Goal: Task Accomplishment & Management: Use online tool/utility

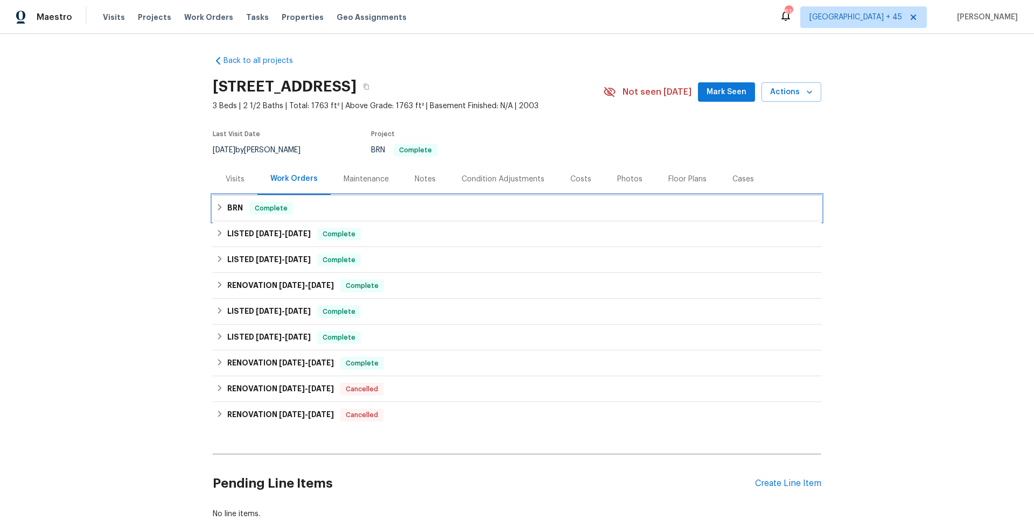
click at [263, 211] on span "Complete" at bounding box center [270, 208] width 41 height 11
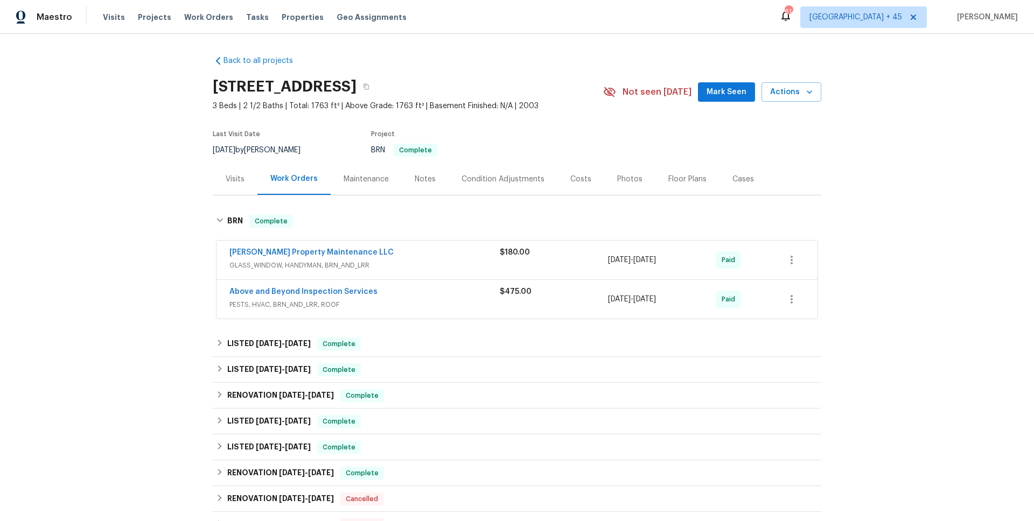
click at [296, 287] on span "Above and Beyond Inspection Services" at bounding box center [303, 292] width 148 height 11
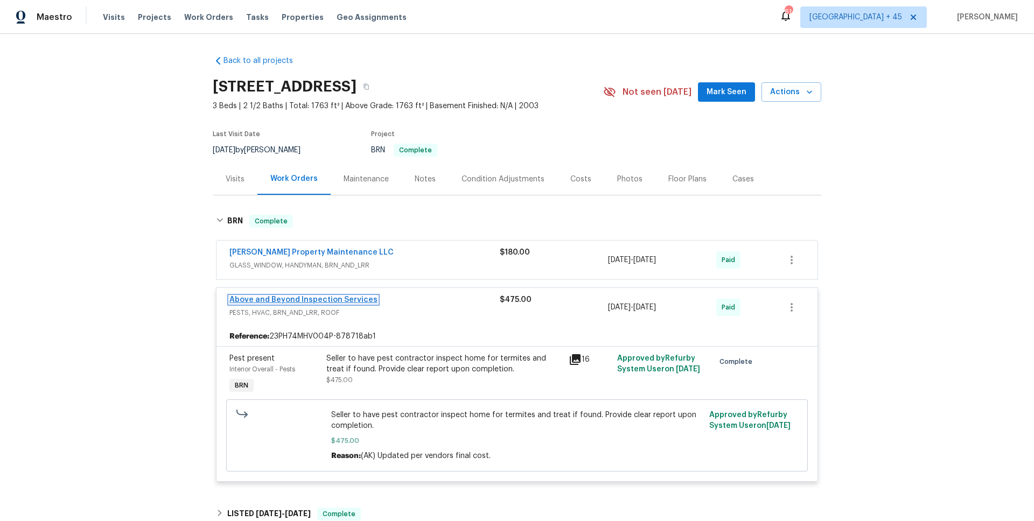
click at [295, 300] on link "Above and Beyond Inspection Services" at bounding box center [303, 300] width 148 height 8
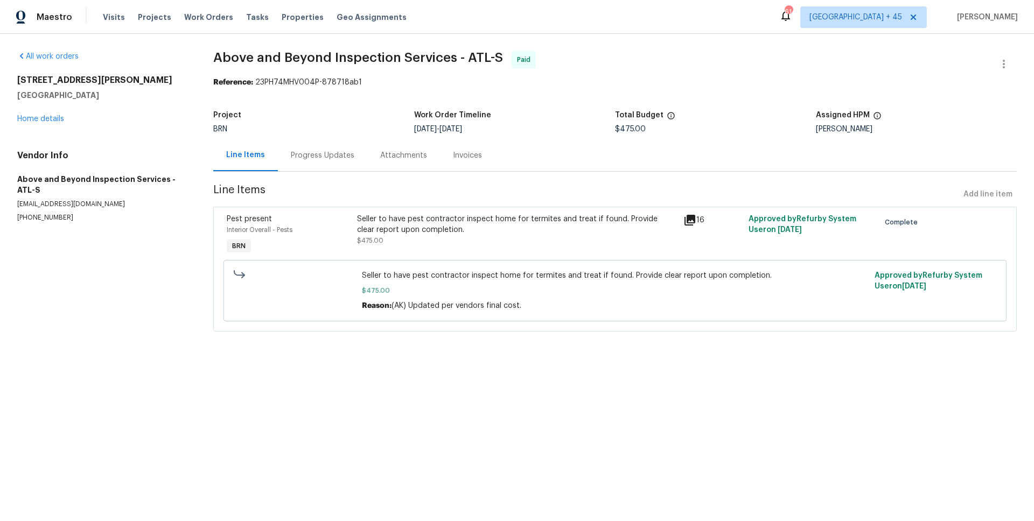
click at [468, 159] on div "Invoices" at bounding box center [467, 155] width 29 height 11
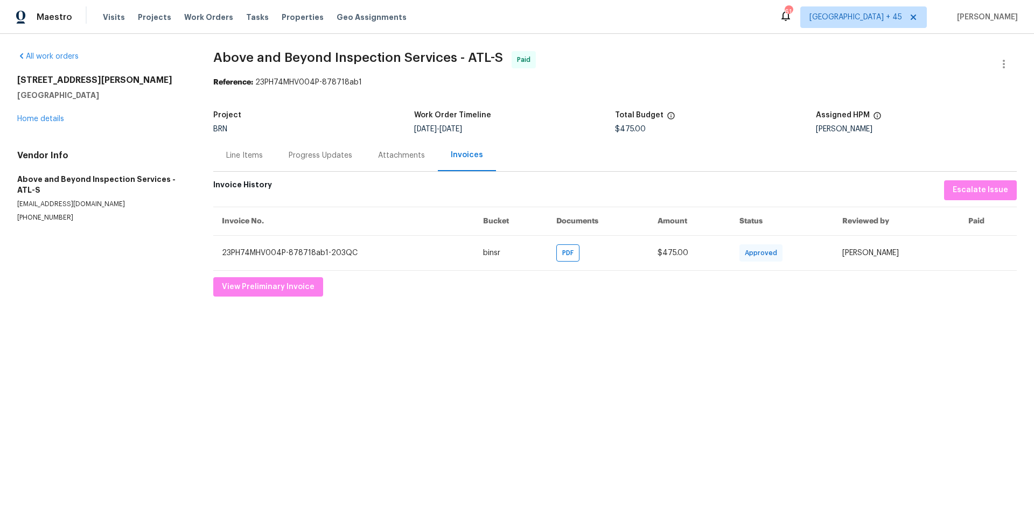
click at [410, 160] on div "Attachments" at bounding box center [401, 155] width 47 height 11
